Goal: Information Seeking & Learning: Learn about a topic

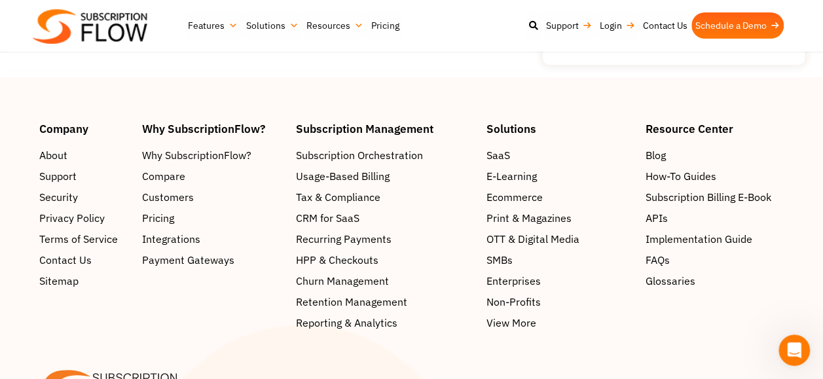
scroll to position [2422, 0]
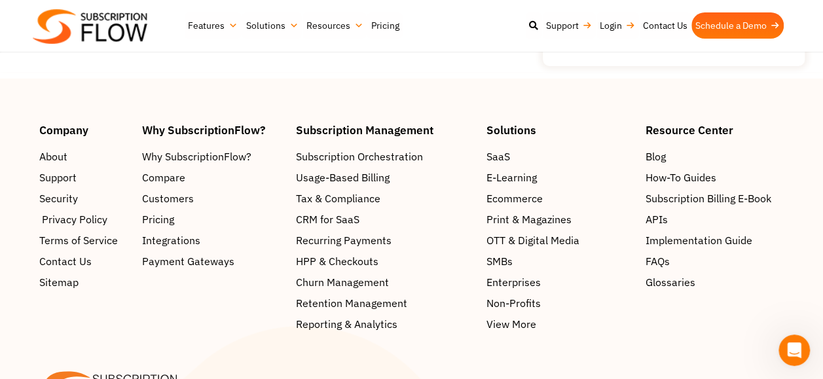
click at [90, 212] on span "Privacy Policy" at bounding box center [74, 220] width 65 height 16
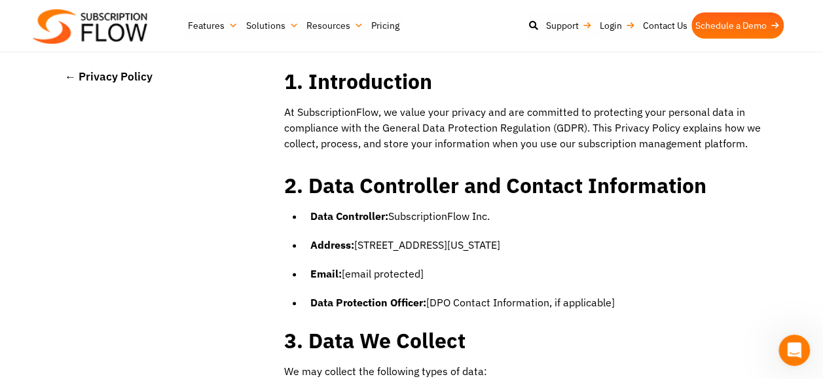
scroll to position [0, 0]
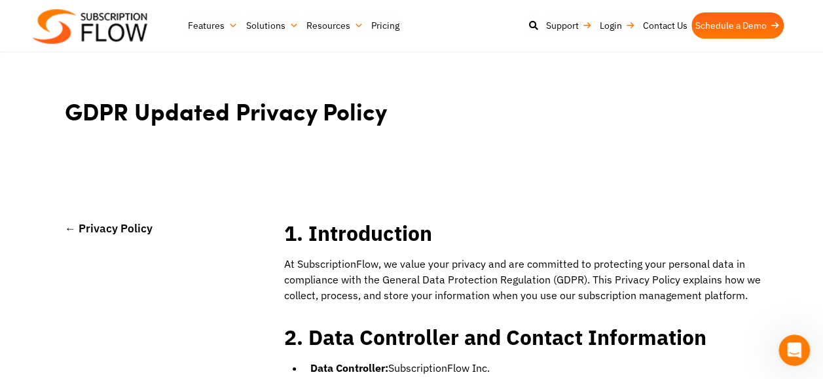
click at [96, 228] on link "← Privacy Policy" at bounding box center [109, 228] width 88 height 15
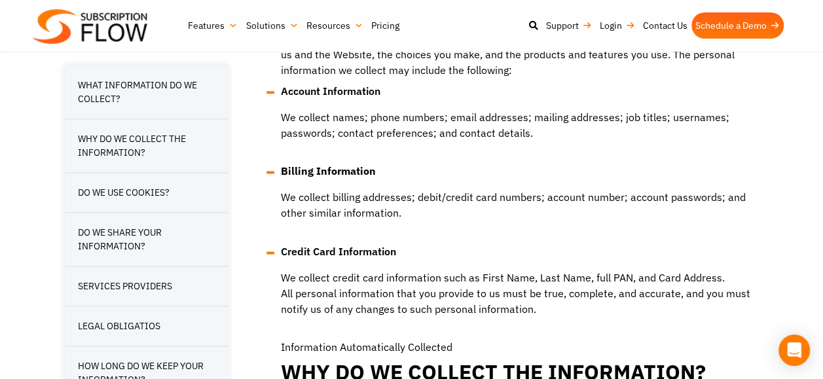
scroll to position [808, 0]
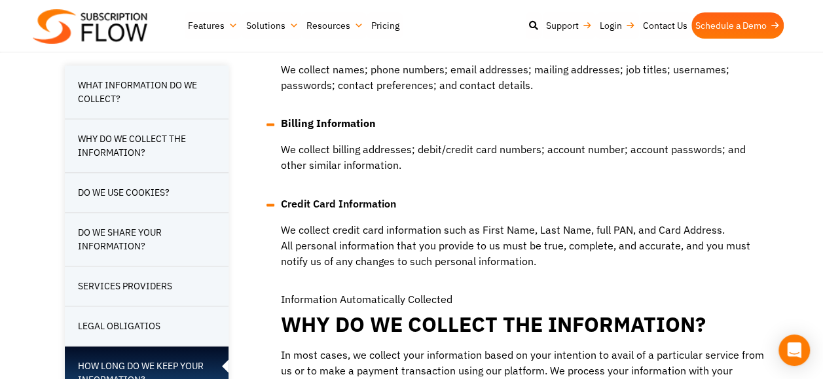
click at [151, 362] on li "HOW LONG DO WE KEEP YOUR INFORMATION?" at bounding box center [147, 373] width 164 height 54
click at [170, 360] on li "HOW LONG DO WE KEEP YOUR INFORMATION?" at bounding box center [147, 373] width 164 height 54
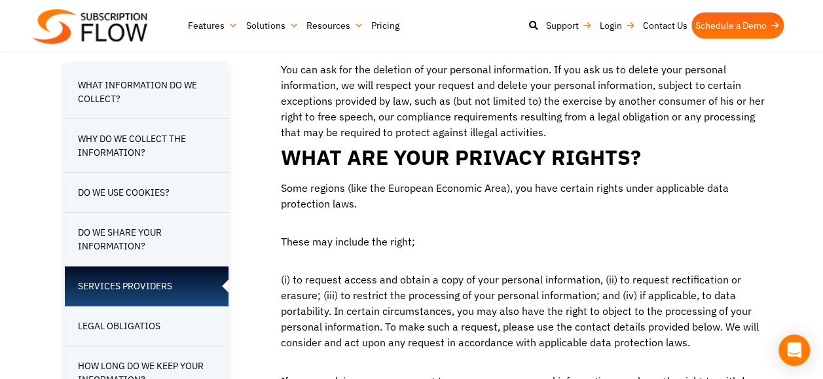
scroll to position [2452, 0]
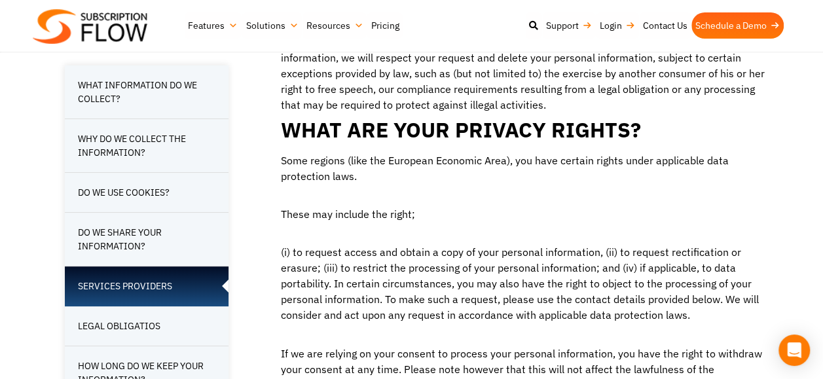
click at [108, 283] on li "SERVICES PROVIDERS" at bounding box center [147, 287] width 164 height 40
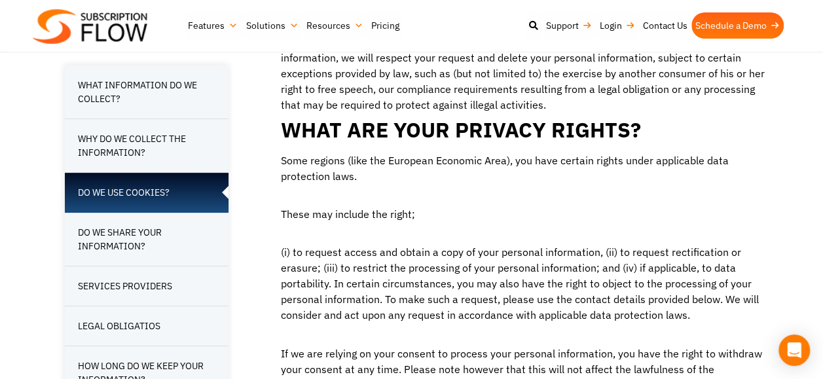
click at [115, 196] on li "DO WE USE COOKIES?" at bounding box center [147, 193] width 164 height 40
click at [116, 188] on li "DO WE USE COOKIES?" at bounding box center [147, 193] width 164 height 40
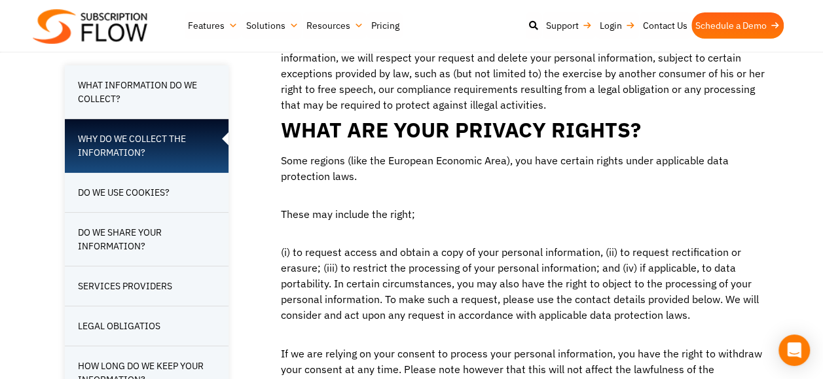
click at [134, 148] on span "WHY DO WE COLLECT THE INFORMATION?" at bounding box center [147, 146] width 138 height 28
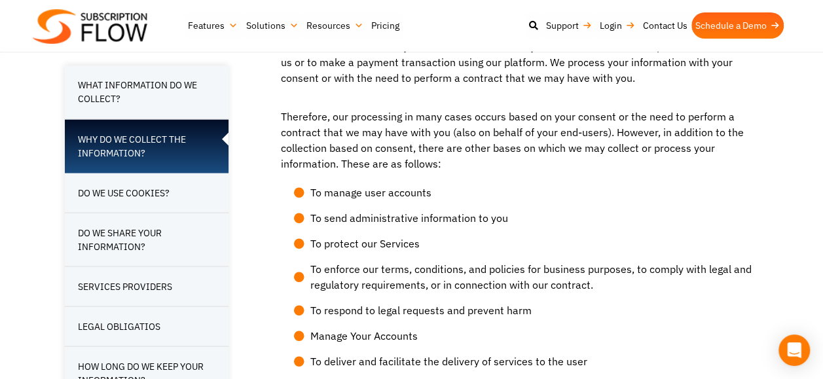
scroll to position [1115, 0]
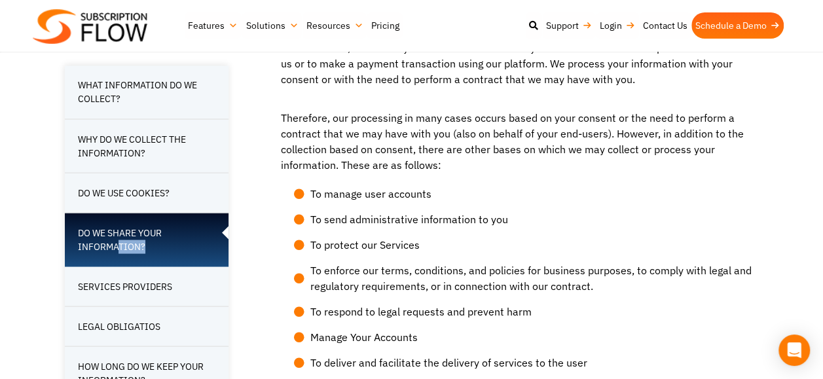
drag, startPoint x: 120, startPoint y: 233, endPoint x: 119, endPoint y: 248, distance: 14.4
click at [119, 248] on li "DO WE SHARE YOUR INFORMATION?" at bounding box center [147, 240] width 164 height 54
click at [119, 248] on span "DO WE SHARE YOUR INFORMATION?" at bounding box center [147, 240] width 138 height 28
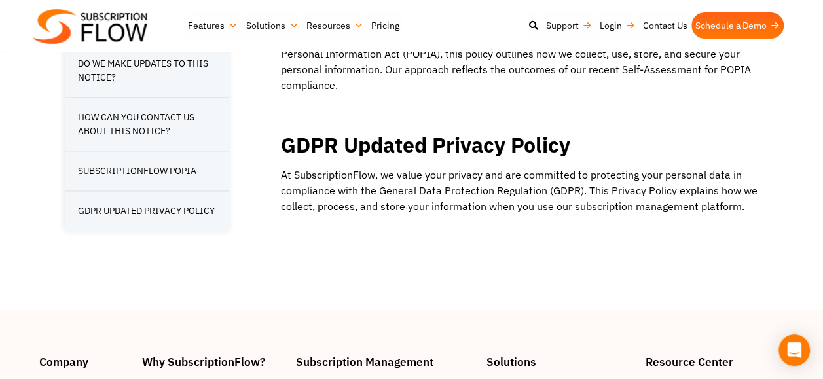
scroll to position [3356, 0]
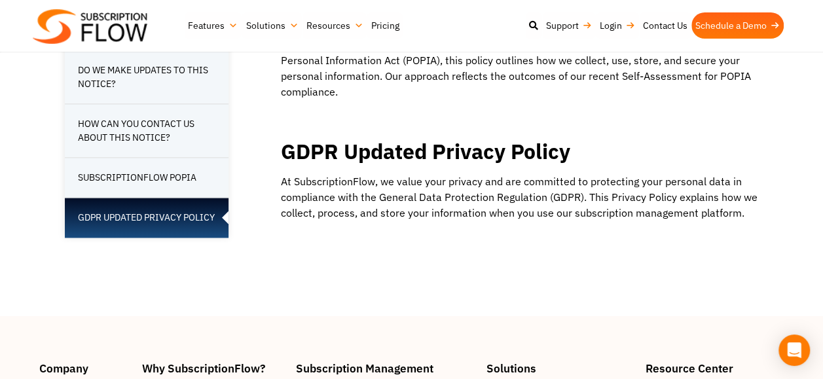
click at [84, 211] on span "GDPR UPDATED PRIVACY POLICY" at bounding box center [146, 218] width 137 height 14
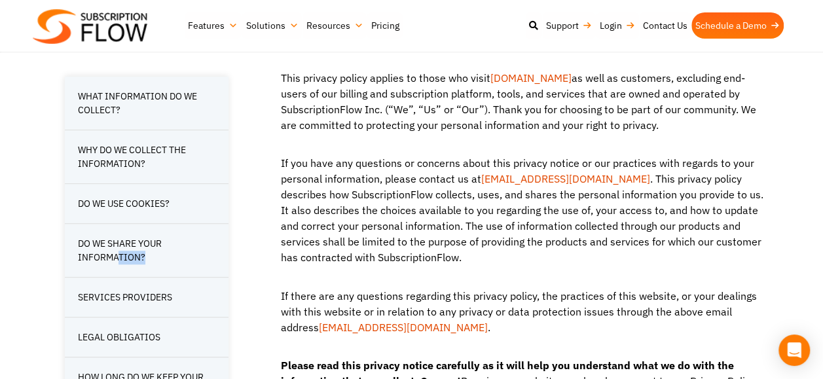
scroll to position [438, 0]
